Goal: Find specific page/section: Find specific page/section

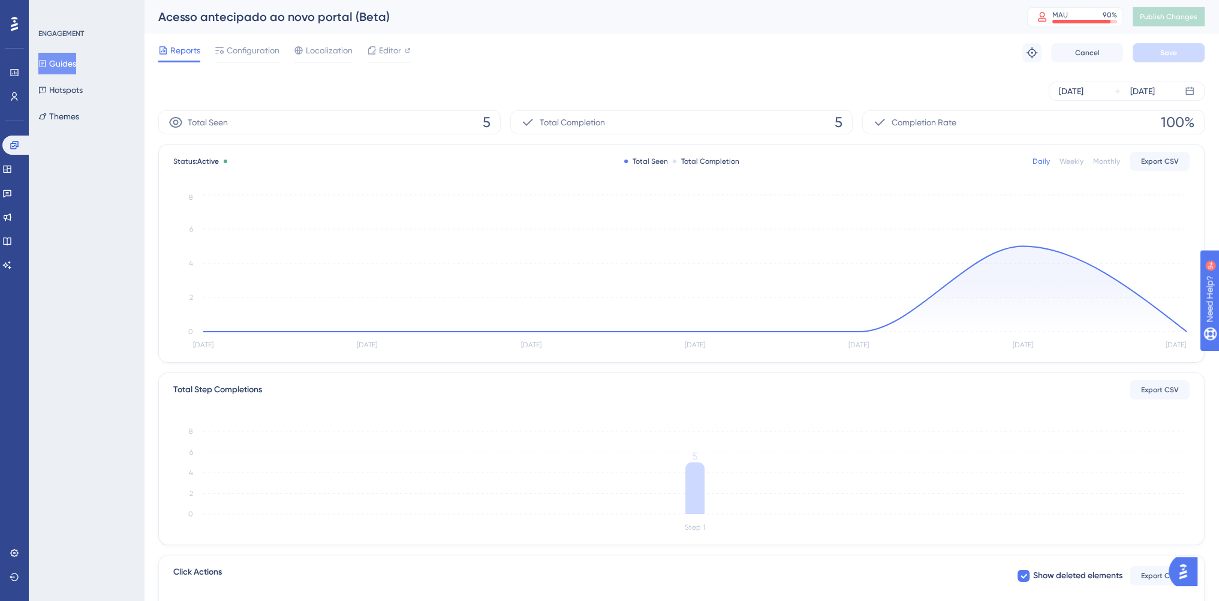
click at [631, 52] on div "Reports Configuration Localization Editor Troubleshoot Cancel Save" at bounding box center [681, 53] width 1046 height 38
click at [12, 191] on icon at bounding box center [7, 193] width 10 height 10
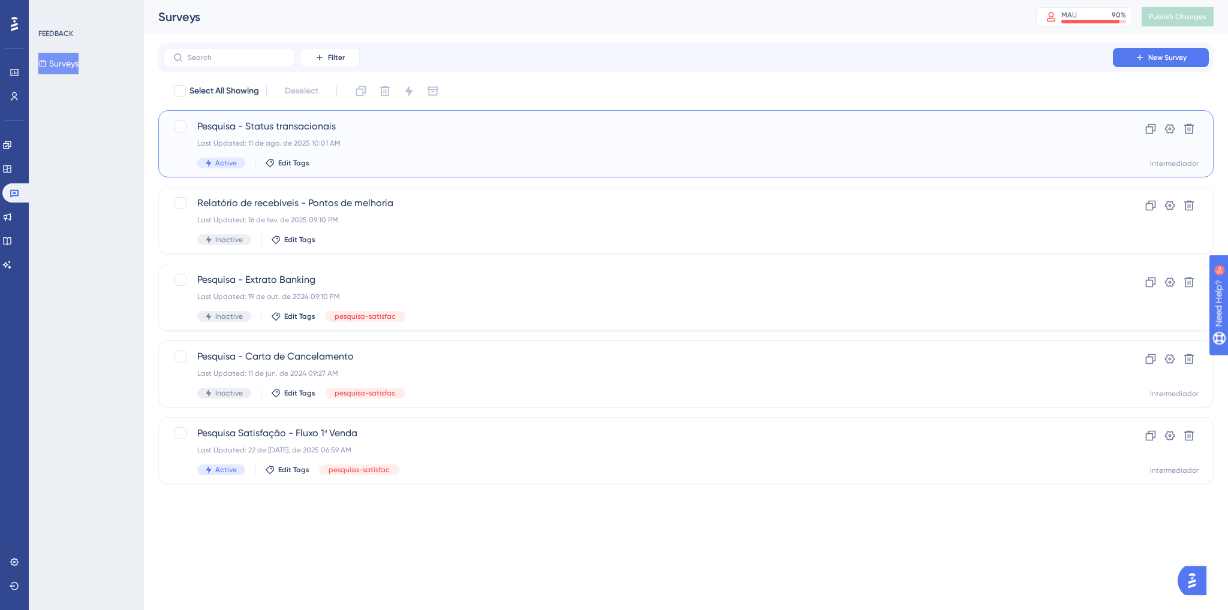
click at [413, 159] on div "Active Edit Tags" at bounding box center [637, 163] width 881 height 11
